Goal: Task Accomplishment & Management: Use online tool/utility

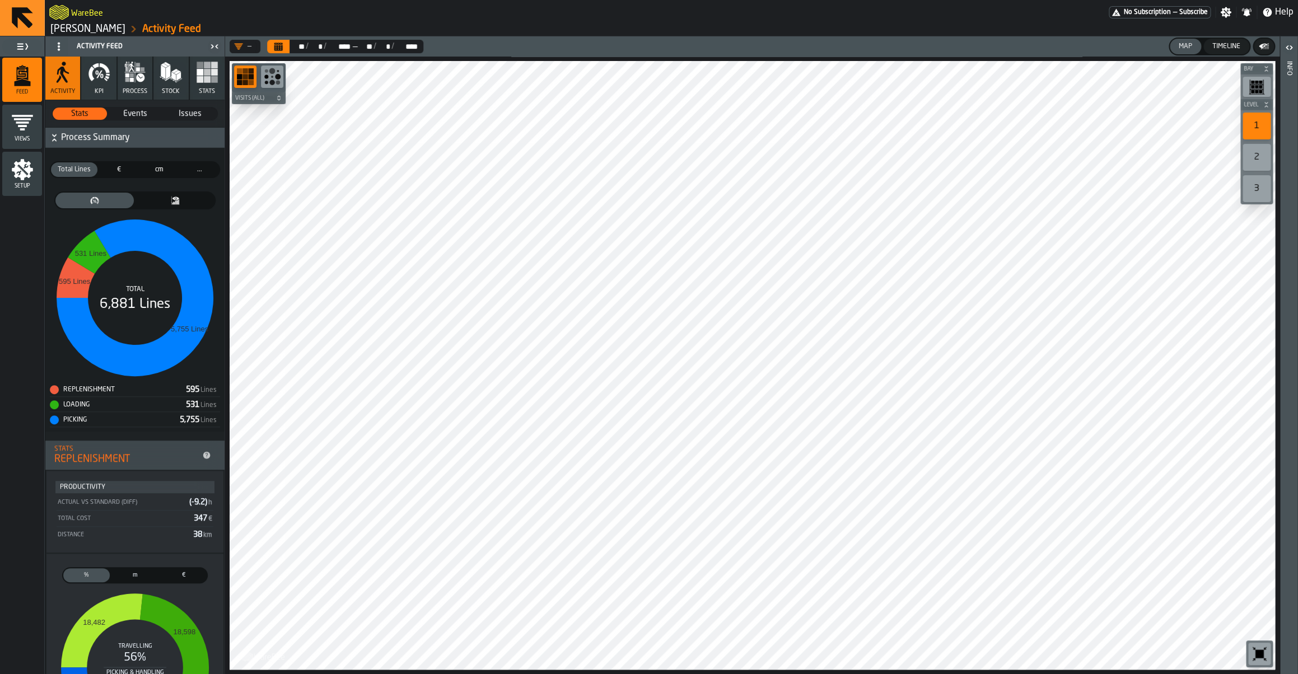
click at [83, 33] on link "[PERSON_NAME]" at bounding box center [87, 29] width 75 height 12
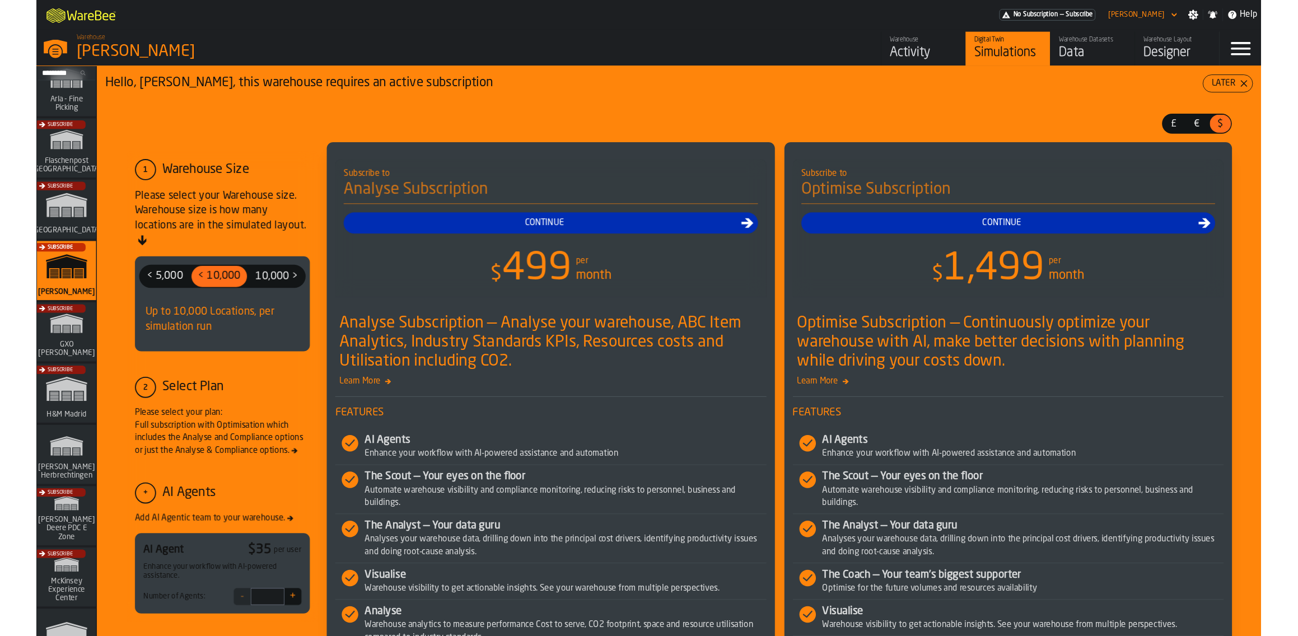
scroll to position [79, 0]
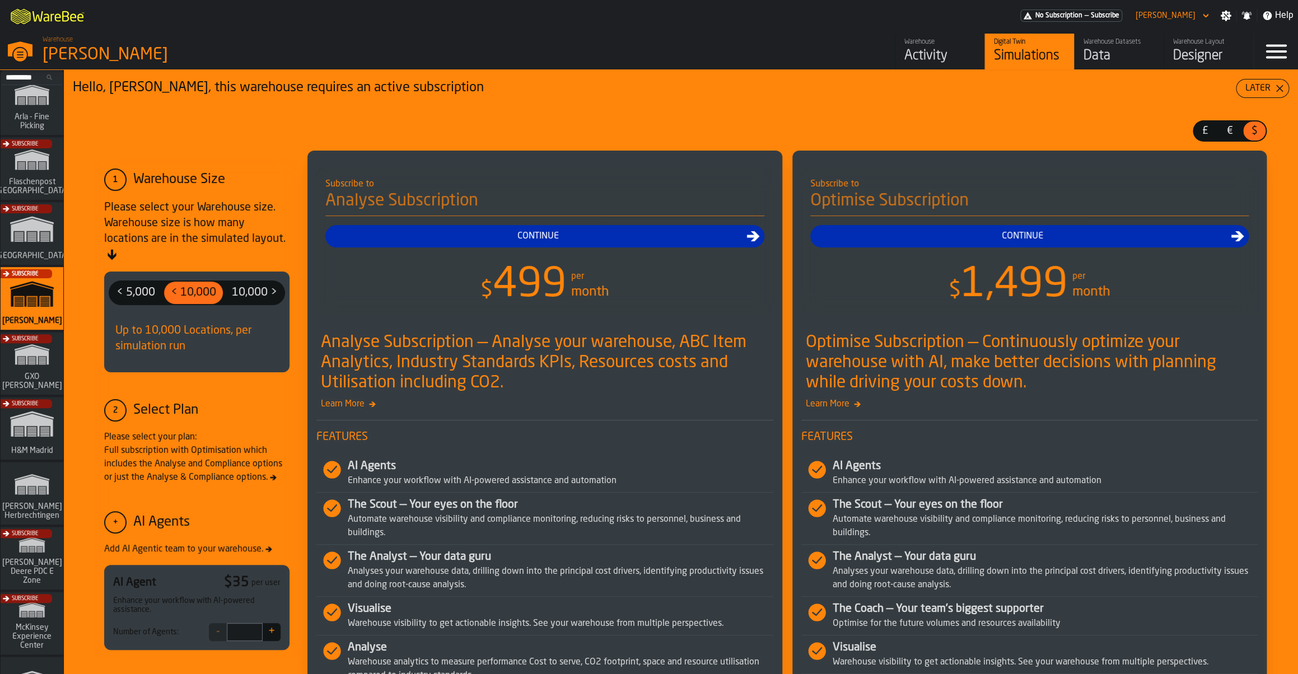
click at [25, 232] on div "Subscribe" at bounding box center [29, 236] width 63 height 65
click at [1207, 58] on div "Designer" at bounding box center [1208, 56] width 71 height 18
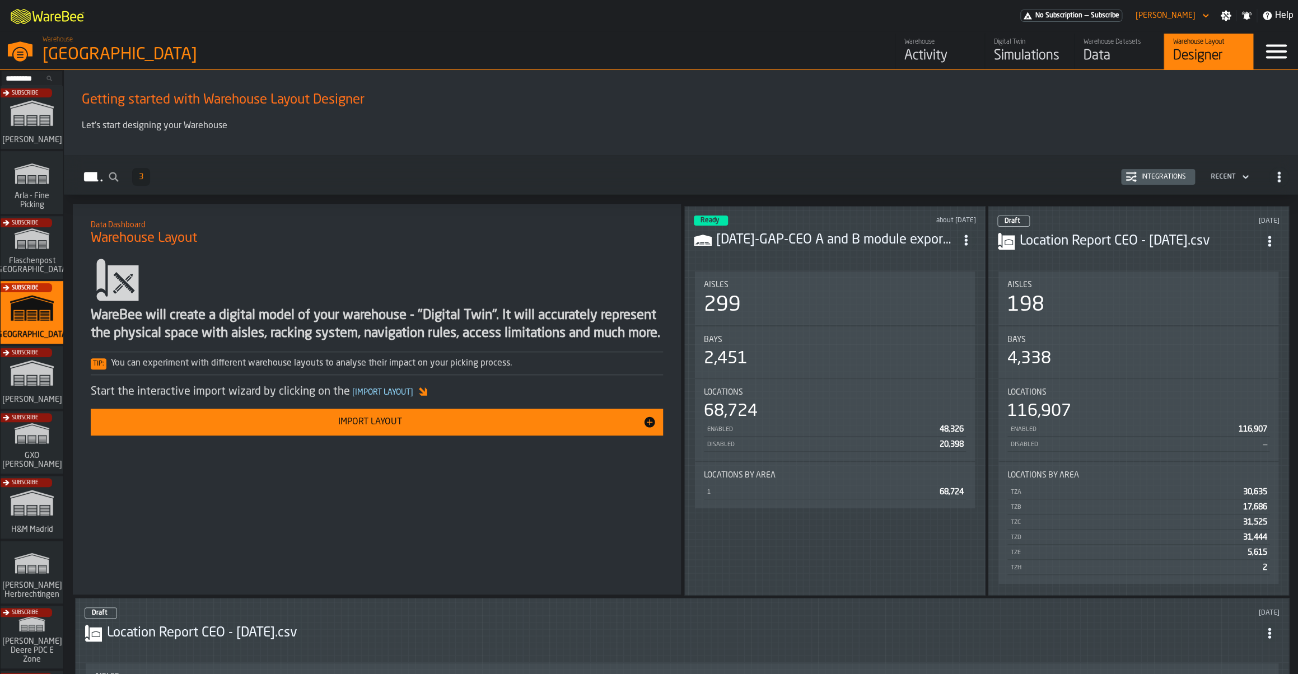
click at [856, 249] on header "Ready about [DATE] [DATE]-GAP-CEO A and B module export.csv" at bounding box center [835, 238] width 282 height 45
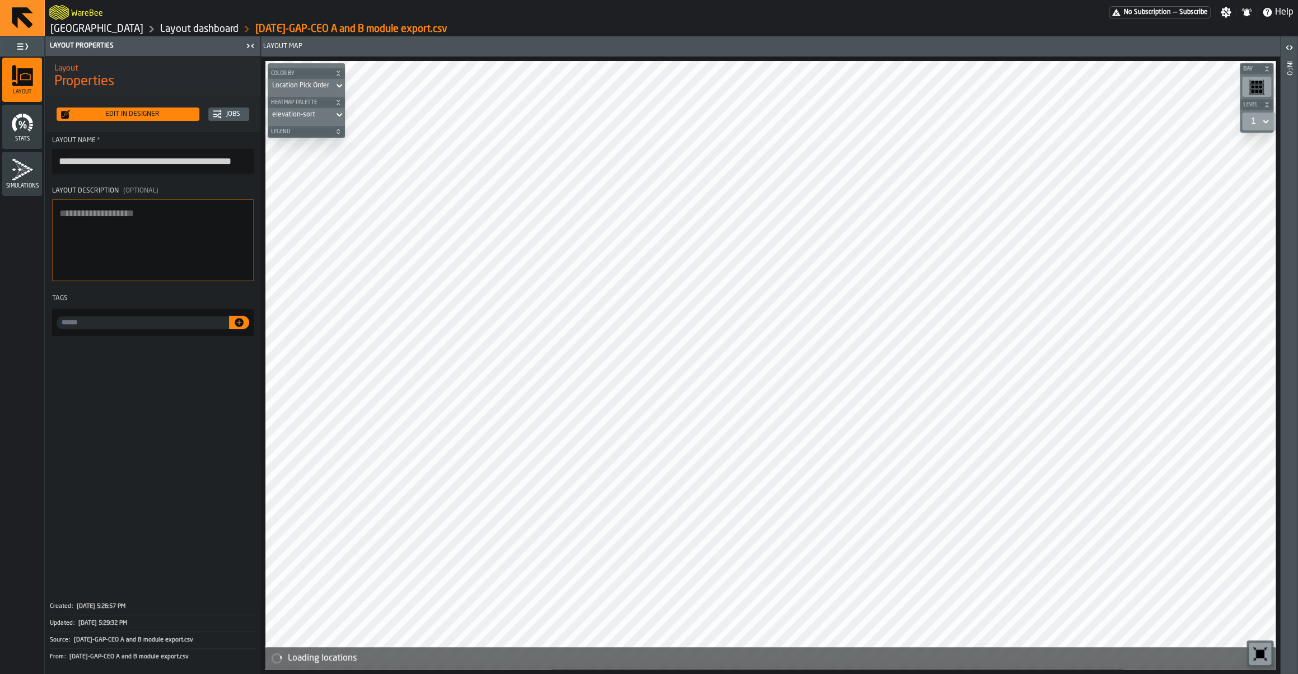
click at [230, 35] on link "Layout dashboard" at bounding box center [199, 29] width 78 height 12
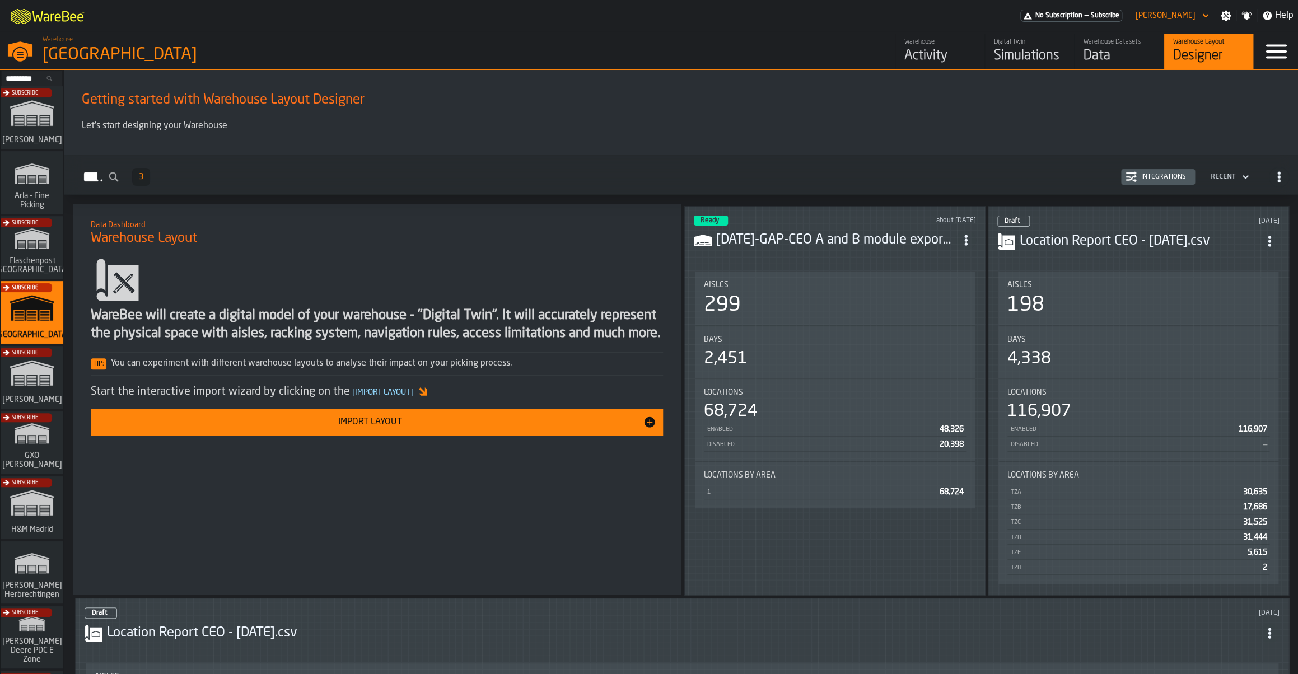
click at [1286, 50] on icon "button-toggle-Menu" at bounding box center [1276, 51] width 27 height 27
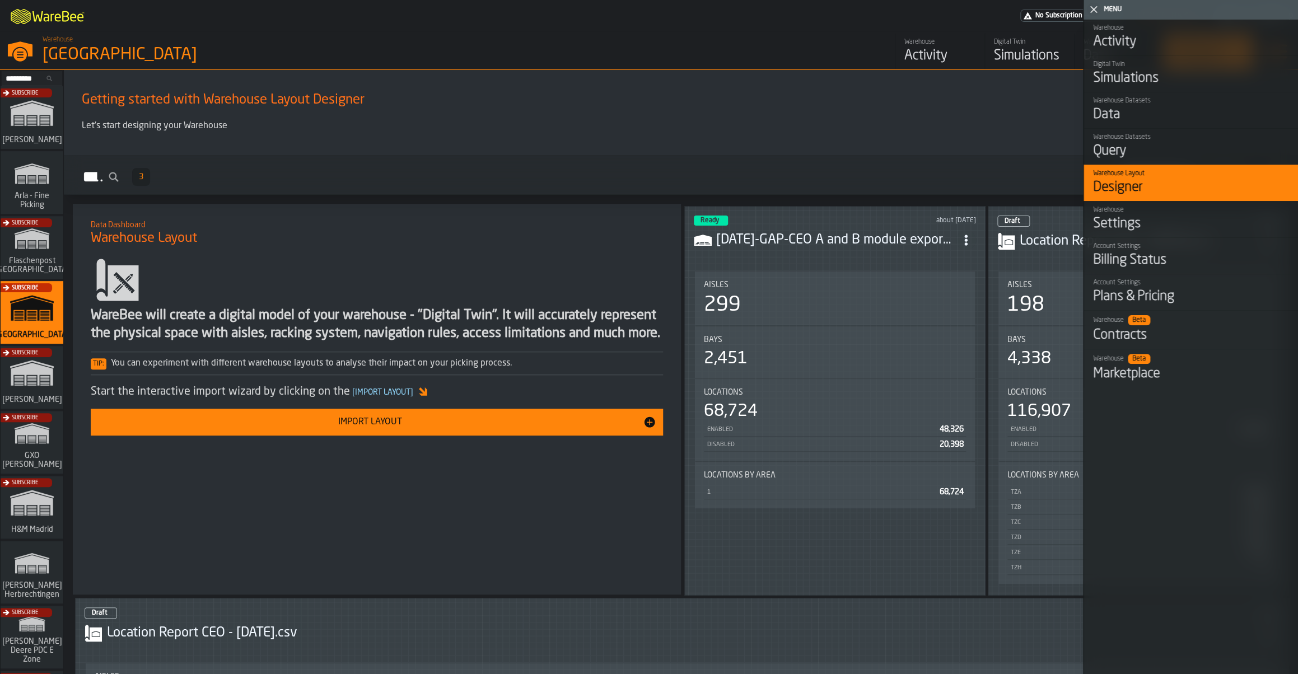
click at [1020, 131] on p "Let's start designing your Warehouse" at bounding box center [681, 125] width 1199 height 13
click at [1099, 10] on icon "button-toggle-Close me" at bounding box center [1093, 9] width 13 height 13
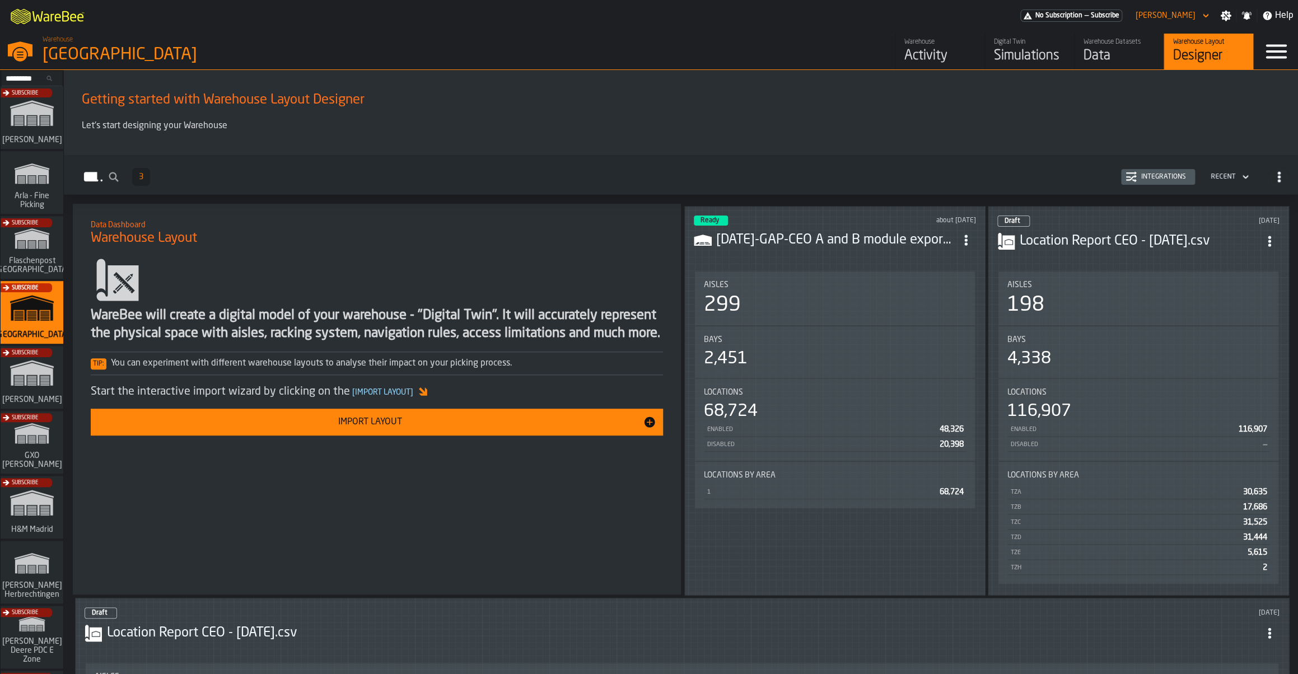
click at [1271, 53] on icon "button-toggle-Menu" at bounding box center [1276, 51] width 27 height 27
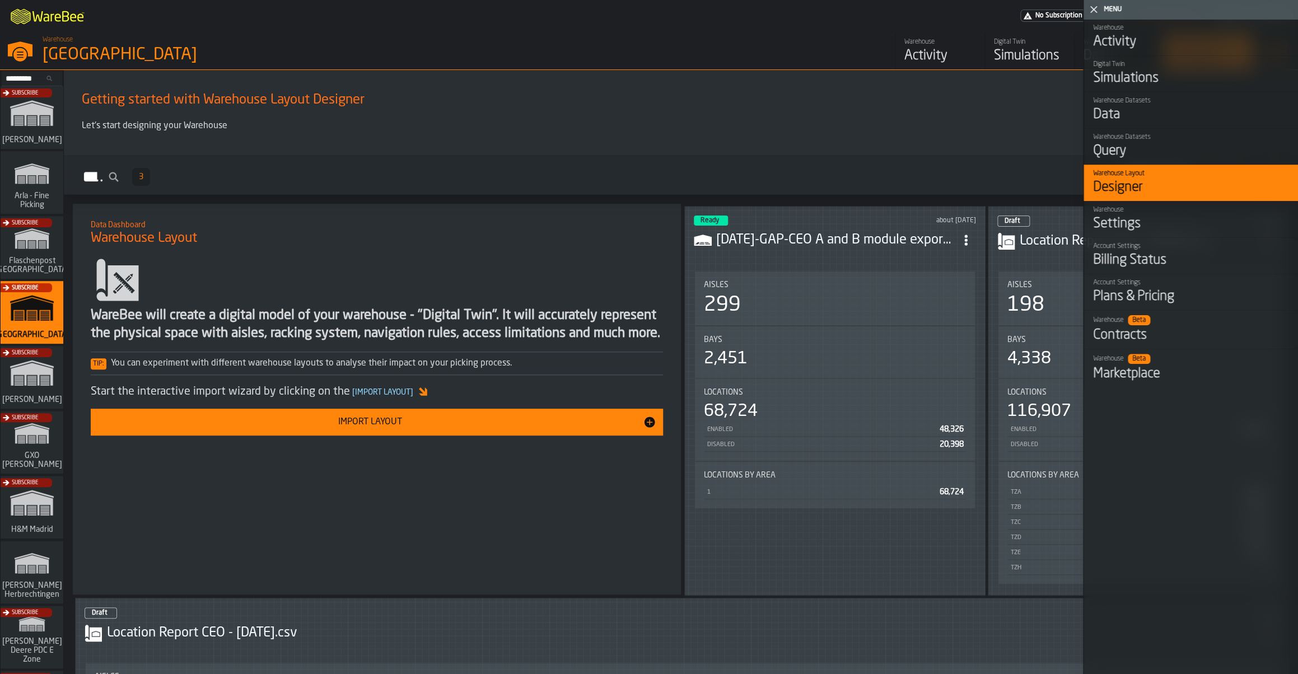
click at [1086, 14] on div "button-toggle-Close me" at bounding box center [1094, 9] width 16 height 13
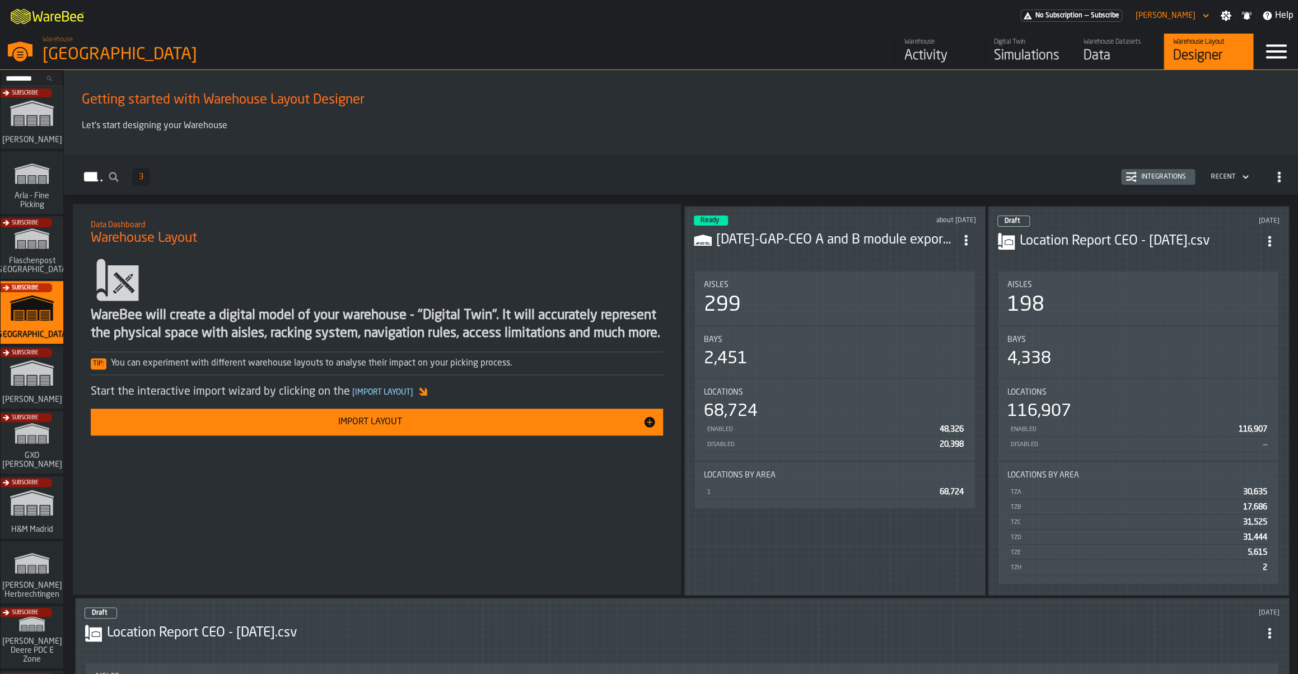
click at [1221, 19] on icon "button-toggle-Settings" at bounding box center [1225, 15] width 11 height 11
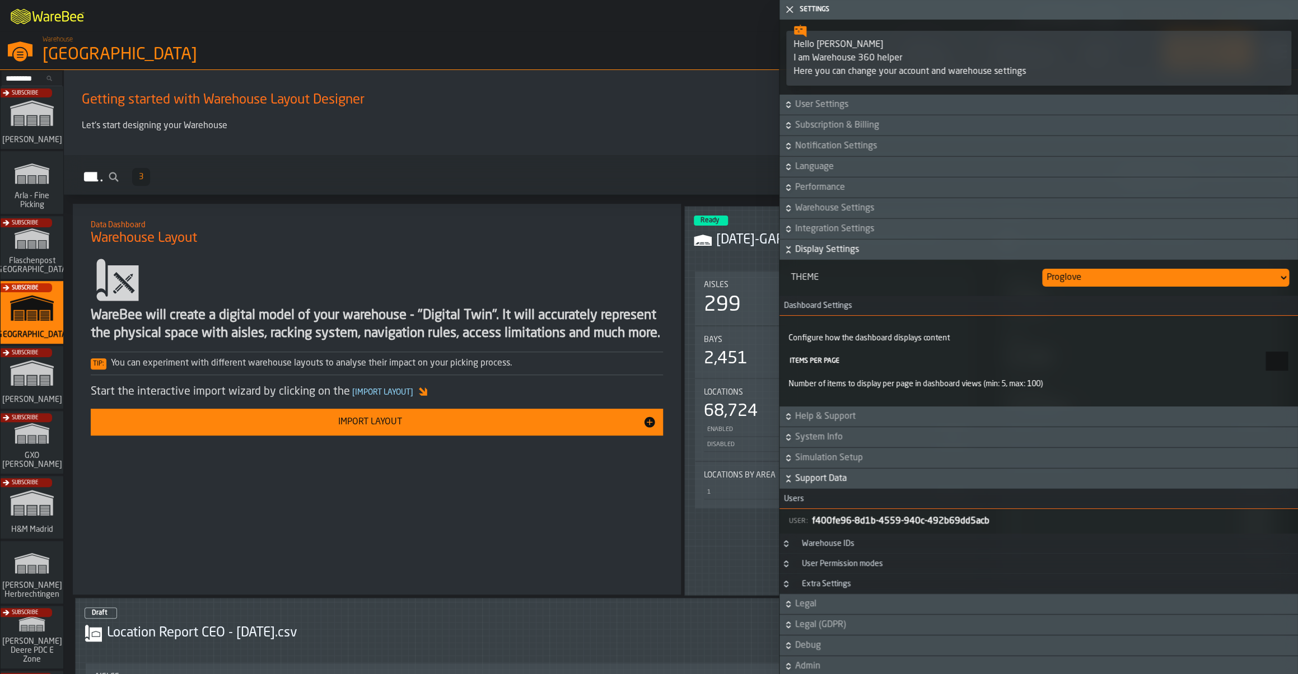
click at [834, 210] on span "Warehouse Settings" at bounding box center [1045, 208] width 501 height 13
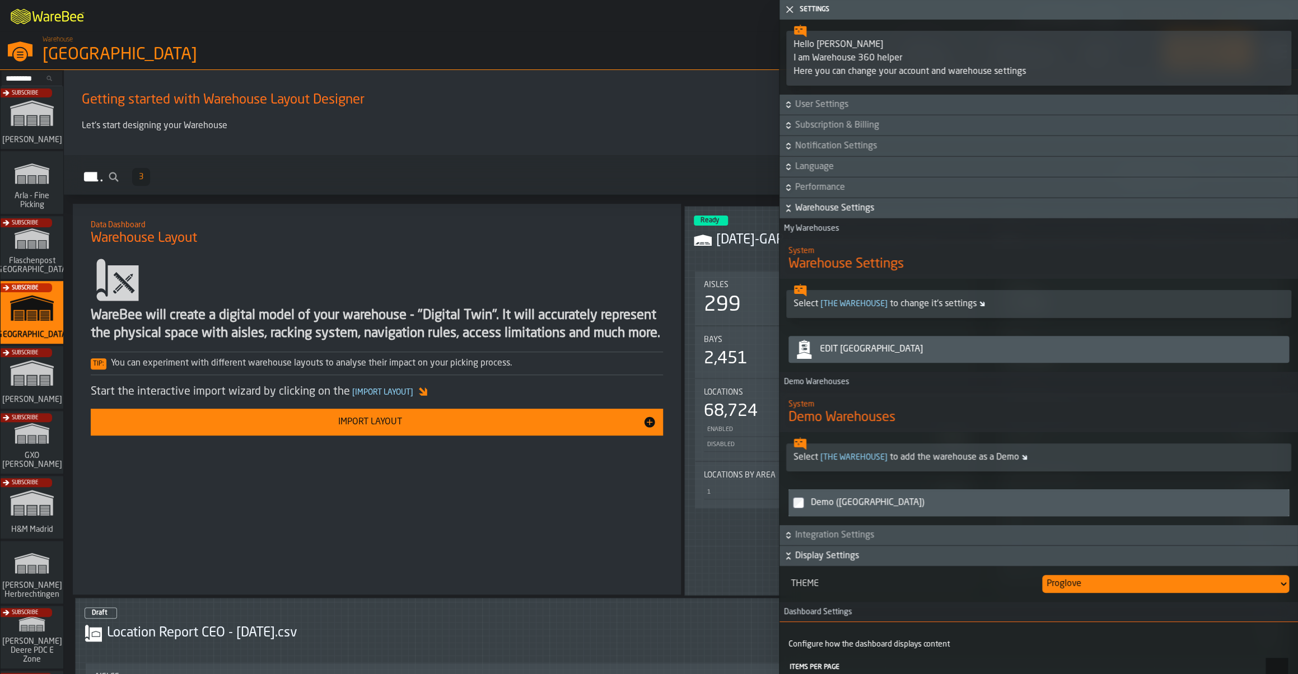
click at [878, 348] on div "Edit [GEOGRAPHIC_DATA]" at bounding box center [1049, 349] width 469 height 13
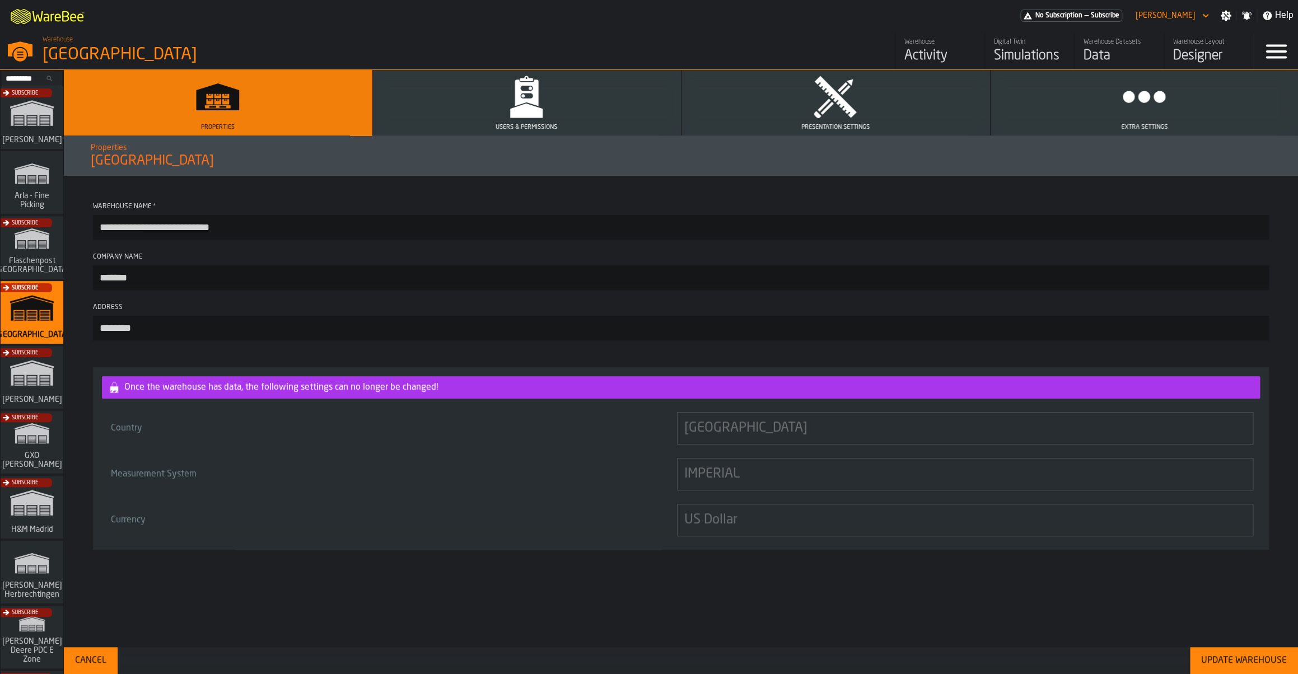
click at [541, 112] on polygon "button" at bounding box center [526, 111] width 32 height 15
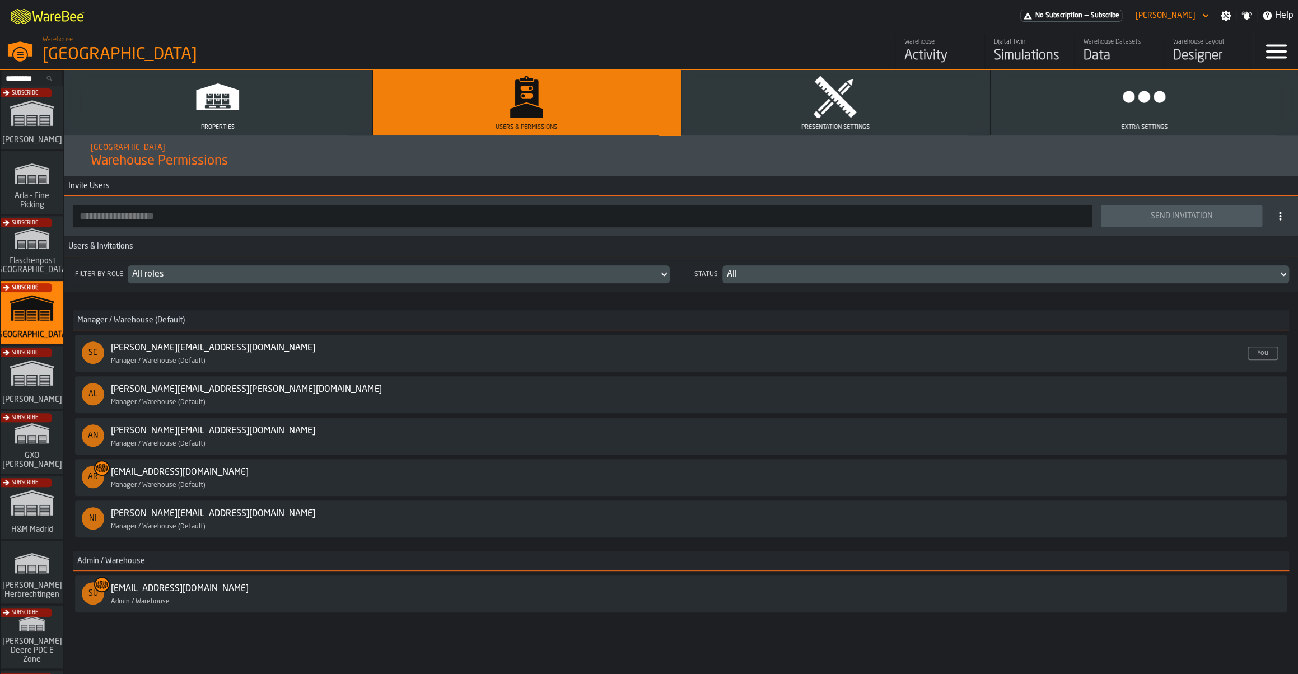
click at [245, 208] on input "button-toolbar-" at bounding box center [582, 216] width 1019 height 22
click at [1095, 65] on div "Data" at bounding box center [1119, 56] width 71 height 18
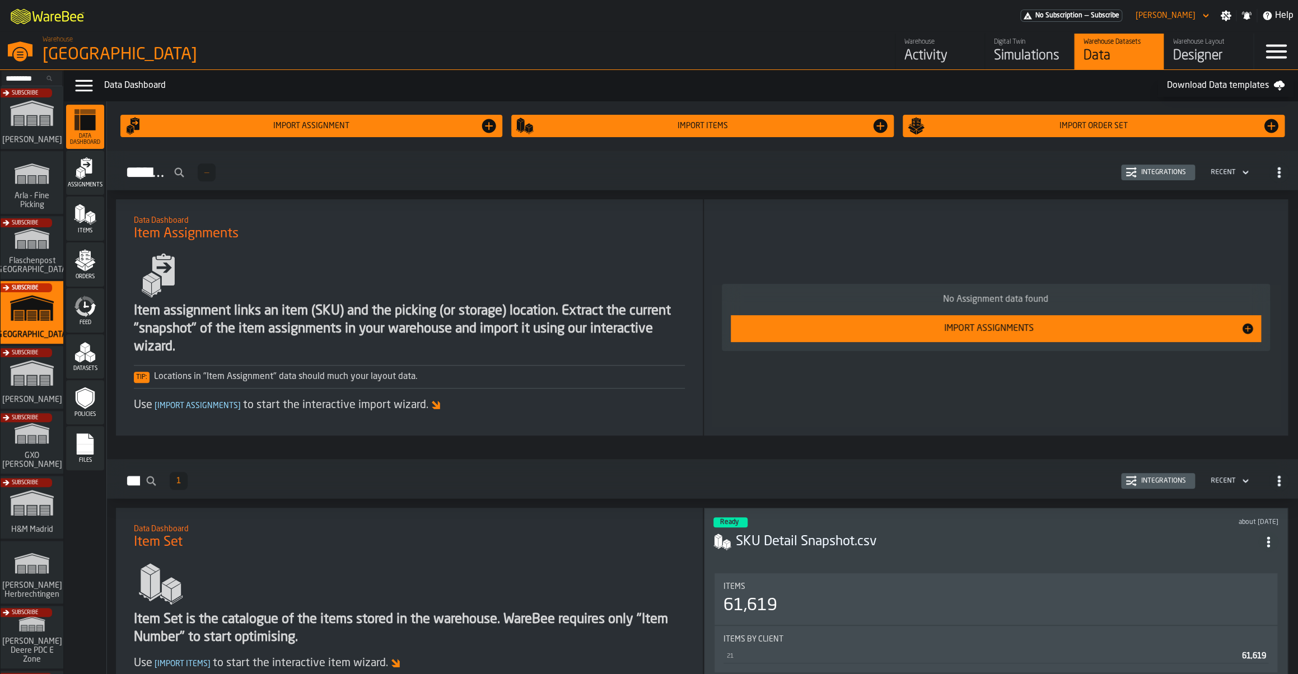
click at [95, 181] on div "Assignments" at bounding box center [85, 172] width 38 height 31
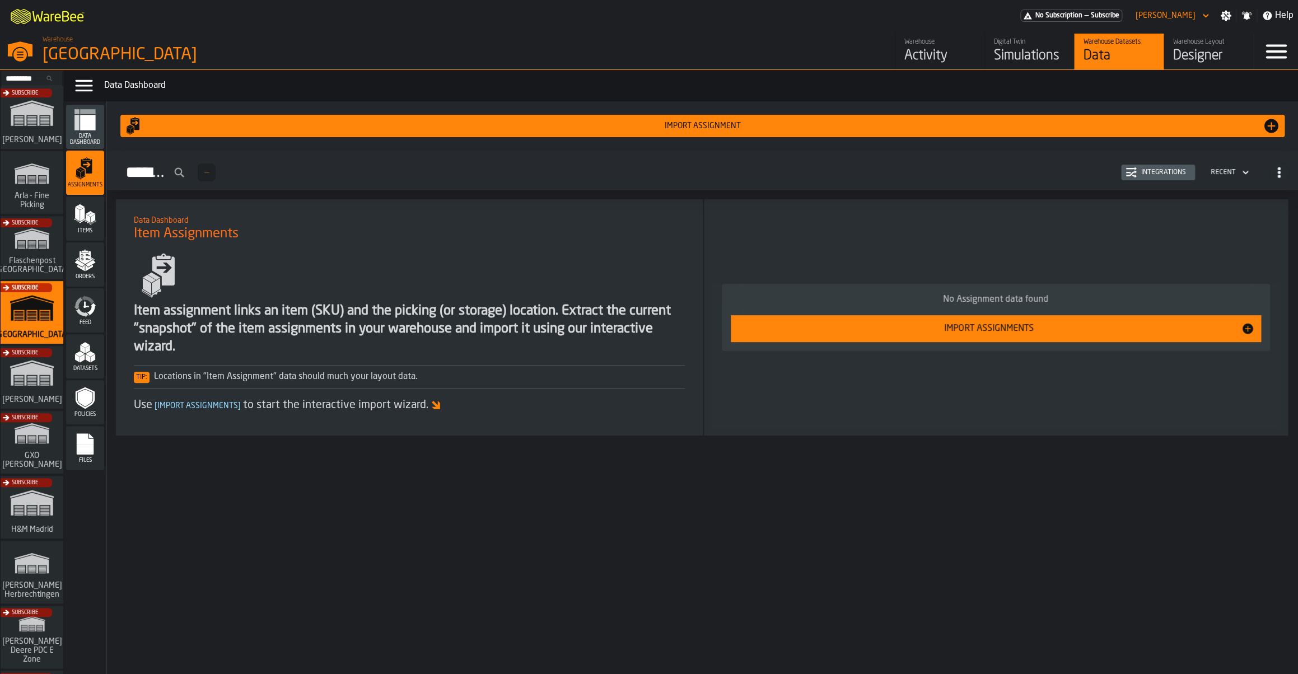
click at [897, 333] on div "Import Assignments" at bounding box center [990, 328] width 504 height 13
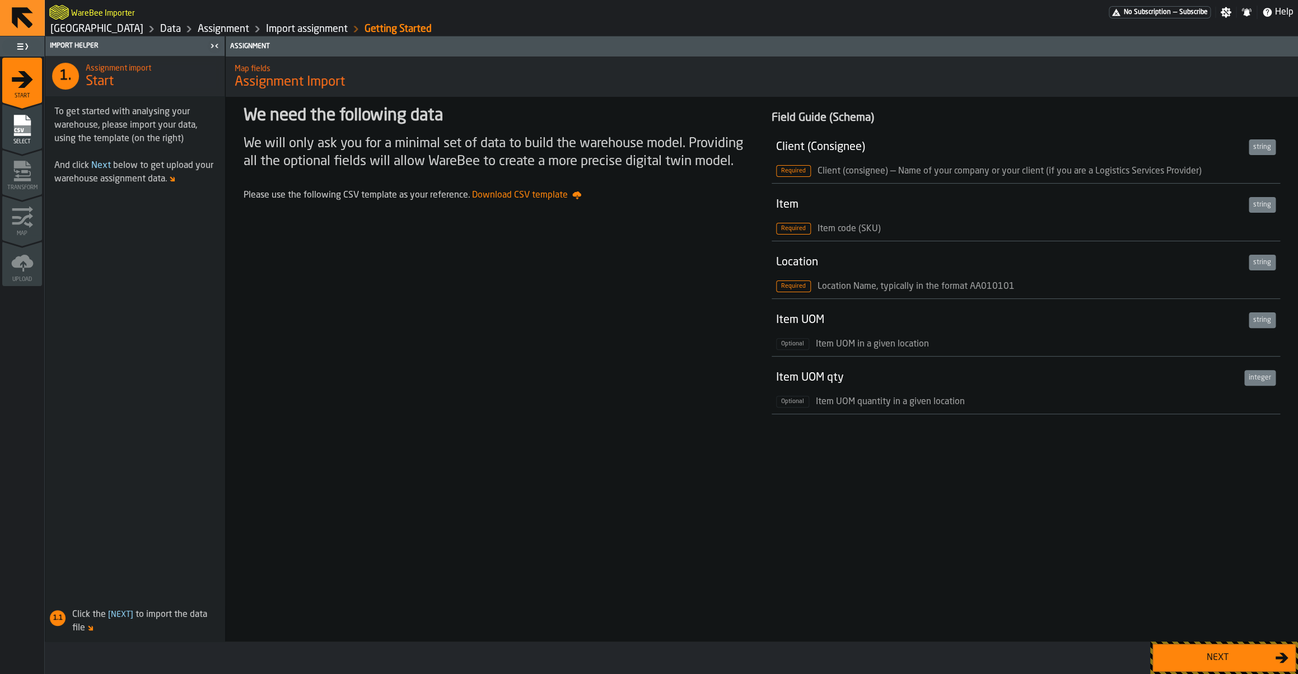
click at [1199, 664] on div "Next" at bounding box center [1217, 657] width 115 height 13
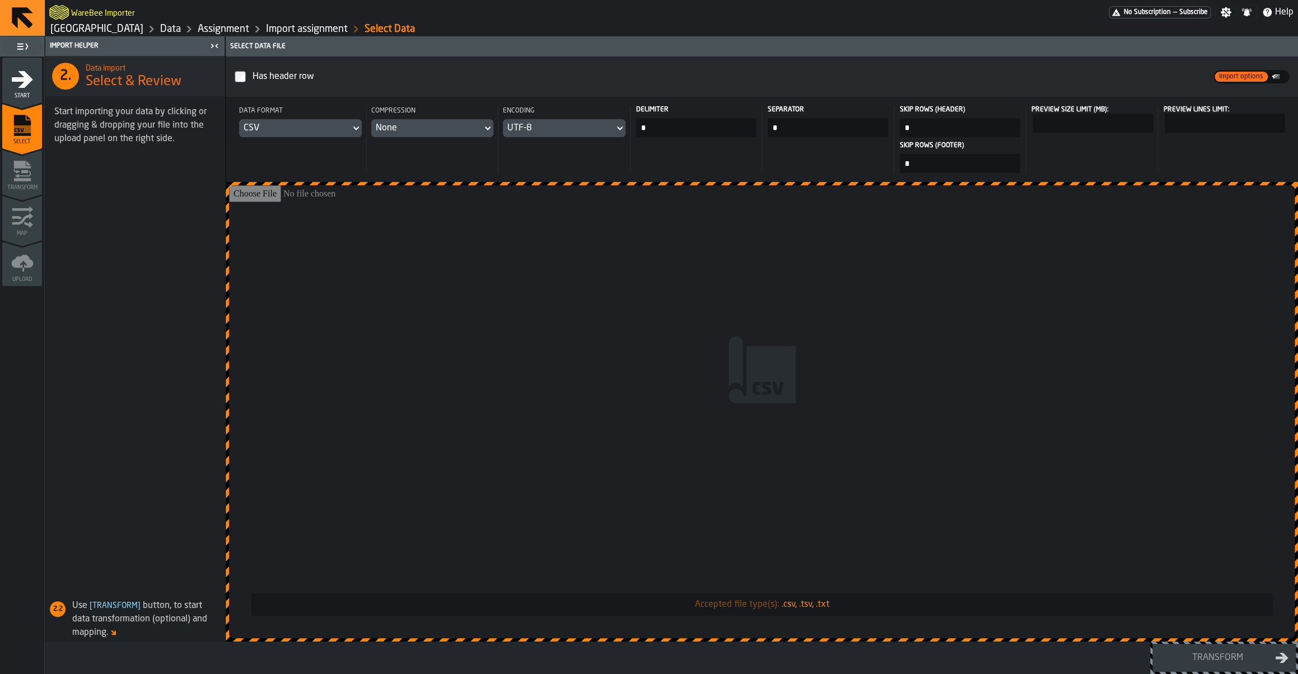
click at [114, 27] on link "[GEOGRAPHIC_DATA]" at bounding box center [96, 29] width 93 height 12
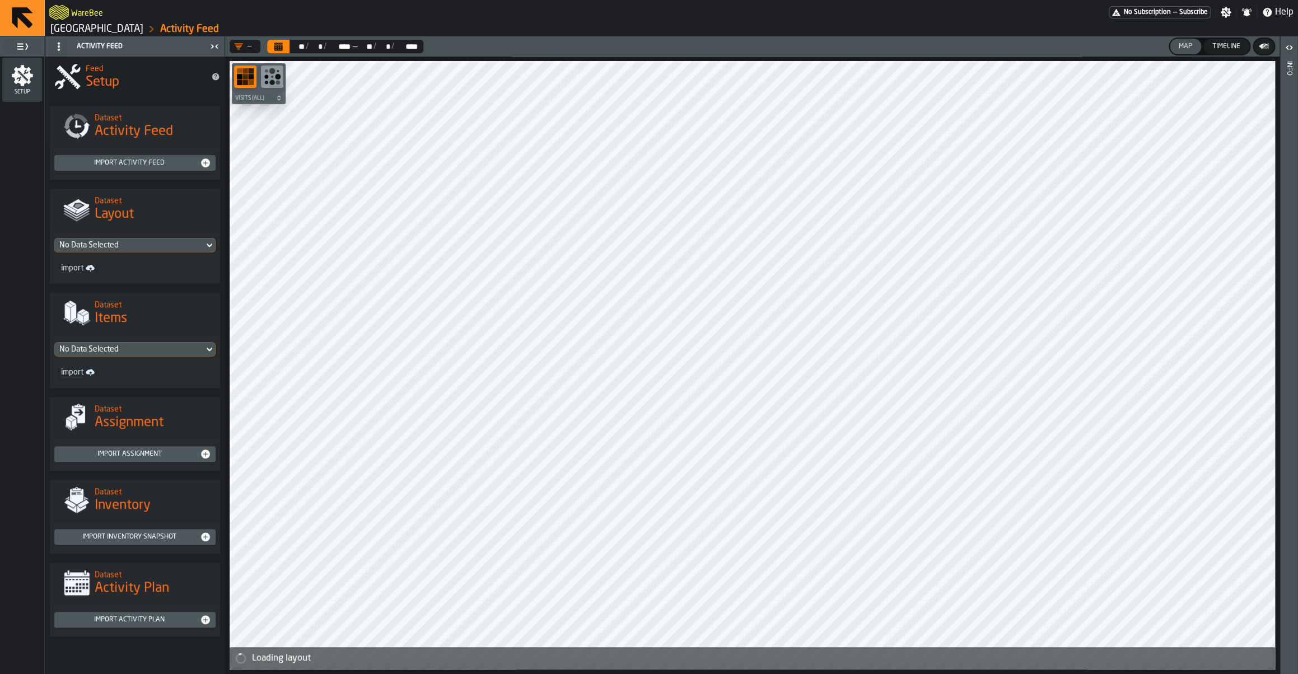
click at [112, 33] on link "[GEOGRAPHIC_DATA]" at bounding box center [96, 29] width 93 height 12
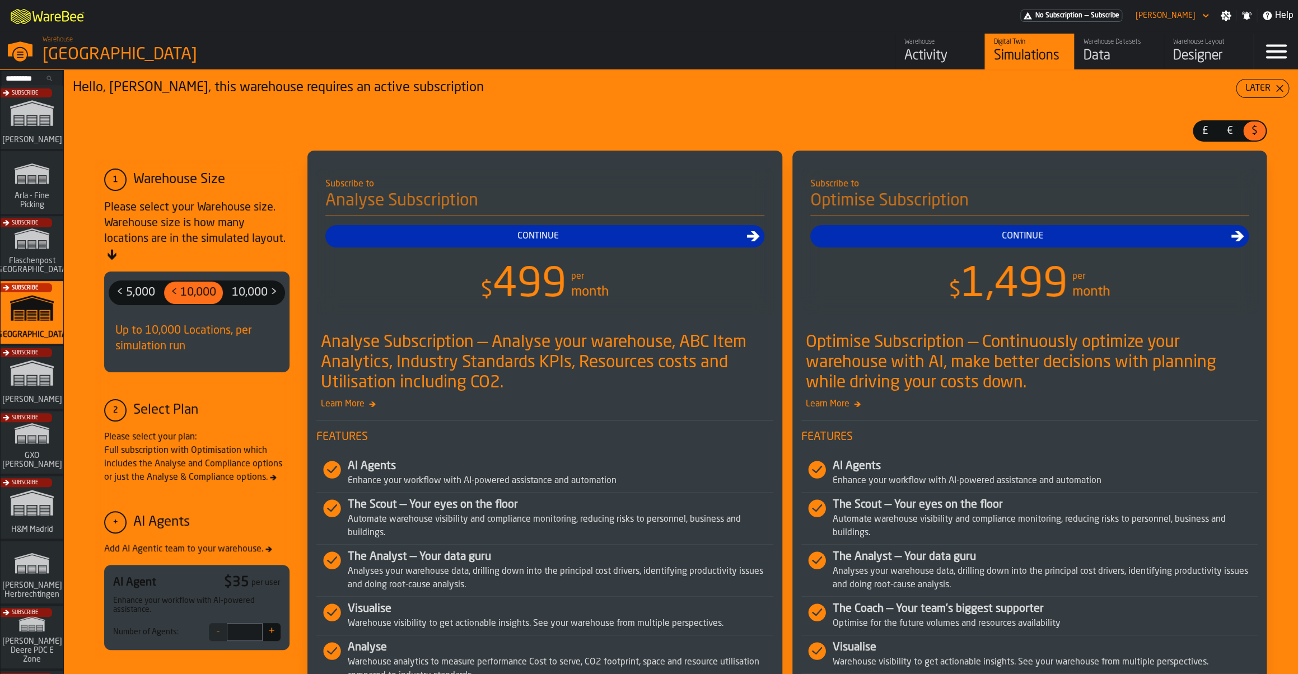
click at [1113, 55] on div "Data" at bounding box center [1119, 56] width 71 height 18
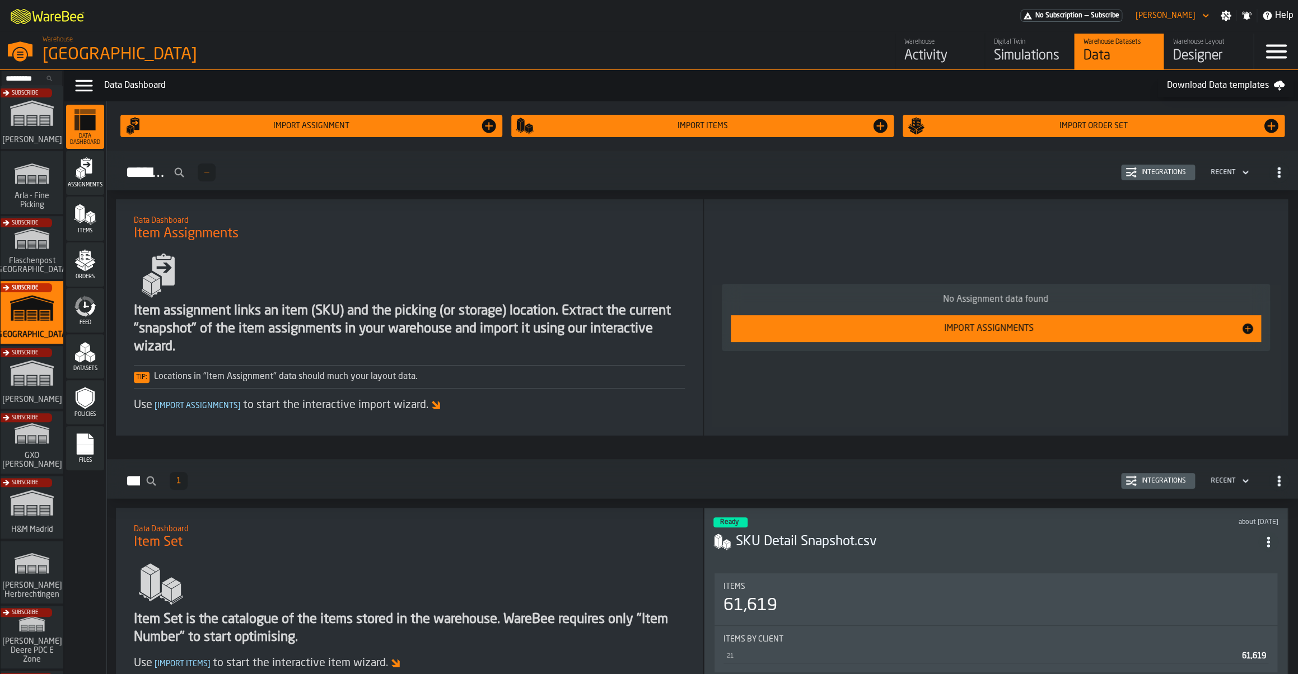
click at [75, 185] on span "Assignments" at bounding box center [85, 185] width 38 height 6
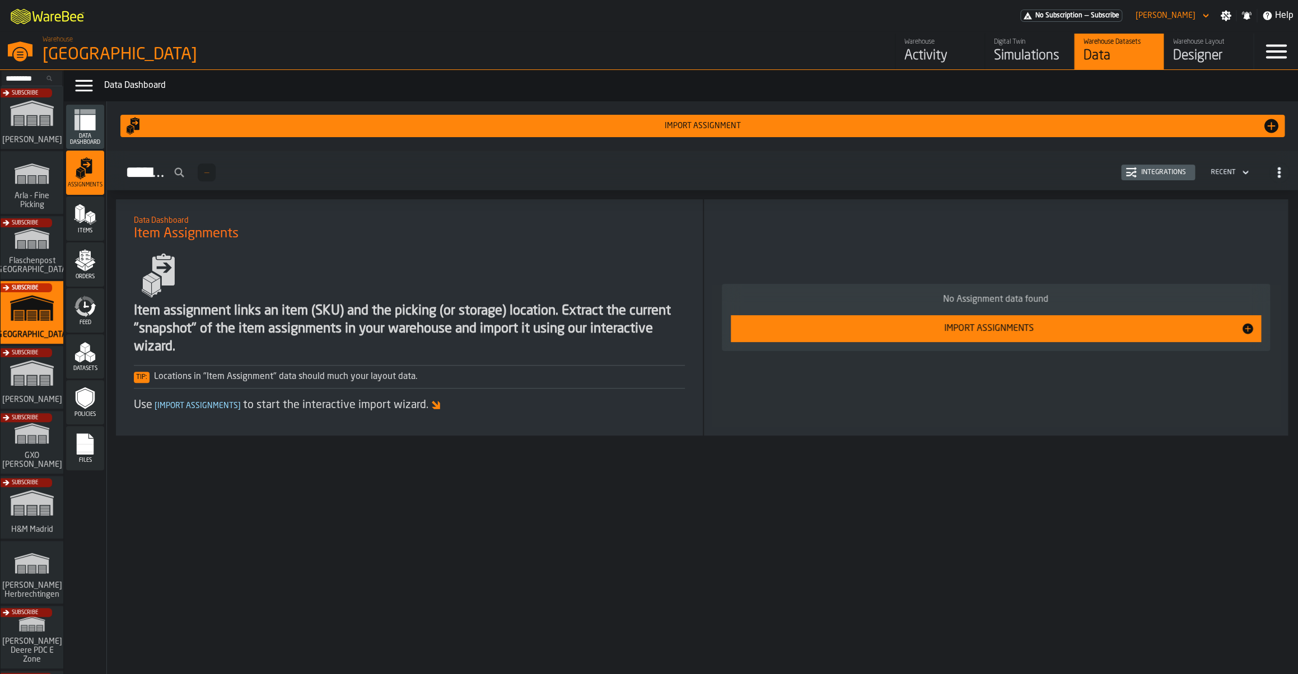
click at [842, 330] on div "Import Assignments" at bounding box center [990, 328] width 504 height 13
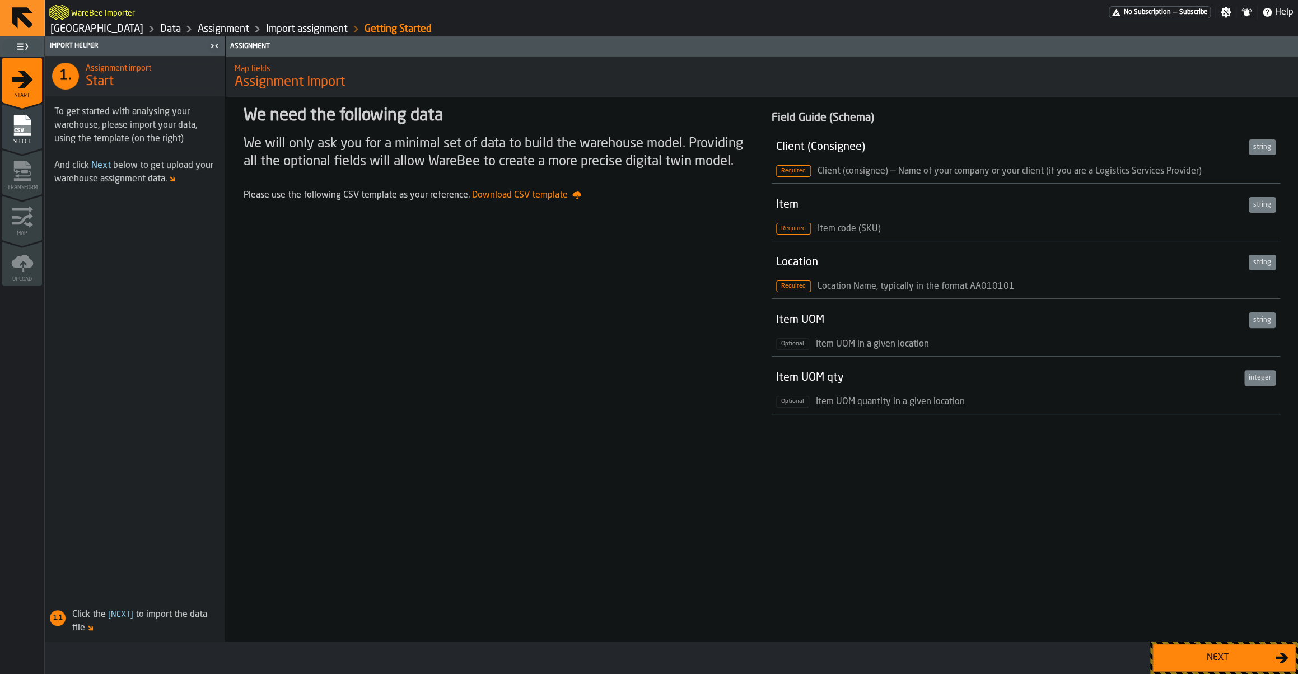
click at [1250, 660] on div "Next" at bounding box center [1217, 657] width 115 height 13
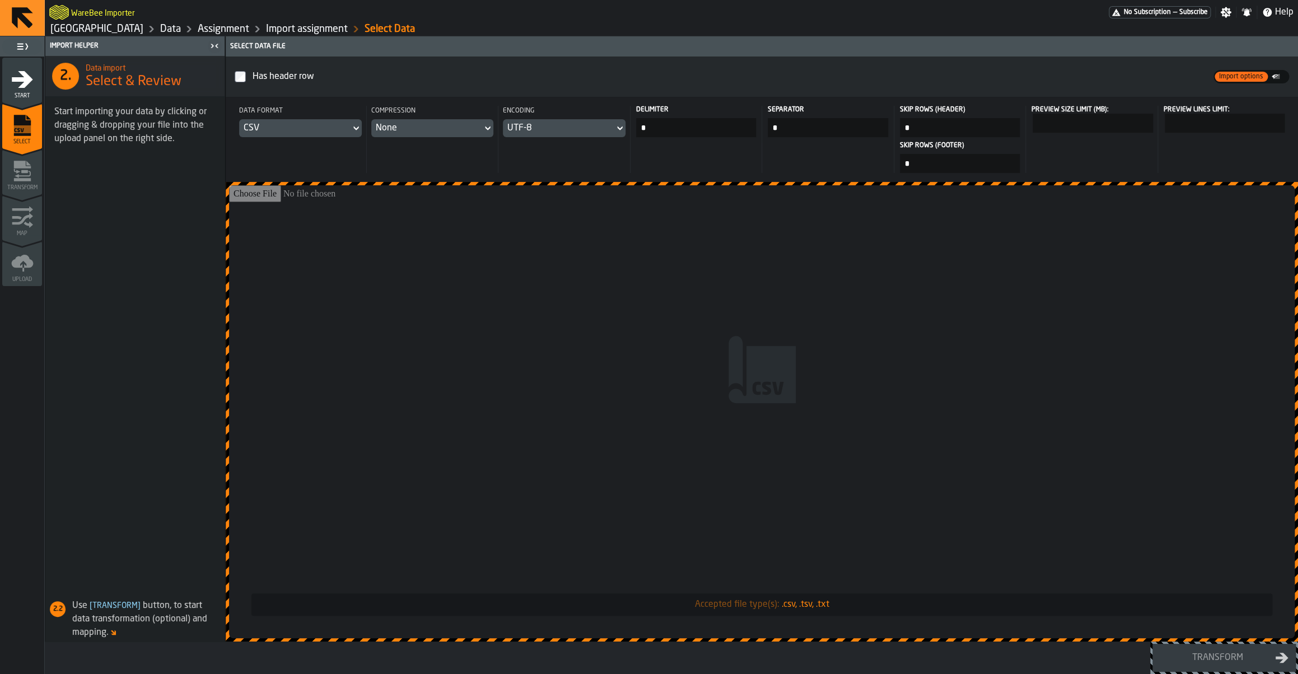
click at [143, 29] on link "[GEOGRAPHIC_DATA]" at bounding box center [96, 29] width 93 height 12
